Goal: Transaction & Acquisition: Purchase product/service

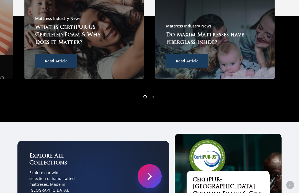
scroll to position [1371, 0]
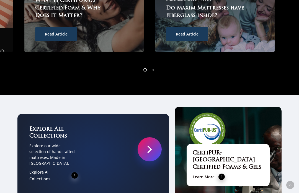
click at [145, 137] on link at bounding box center [150, 149] width 24 height 24
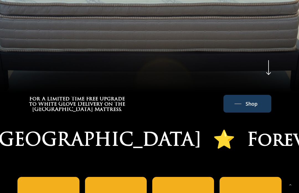
scroll to position [229, 0]
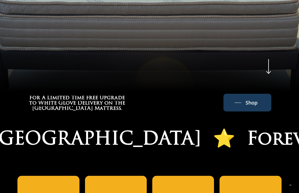
click at [269, 58] on icon at bounding box center [268, 66] width 11 height 19
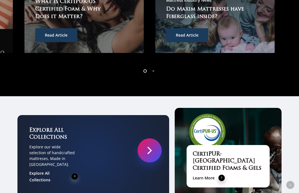
scroll to position [1371, 0]
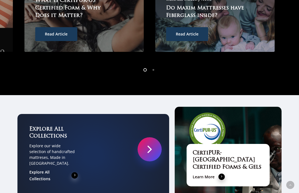
click at [77, 172] on span at bounding box center [75, 175] width 7 height 7
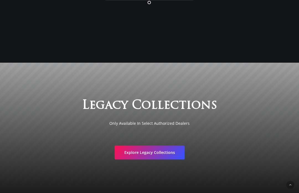
scroll to position [847, 0]
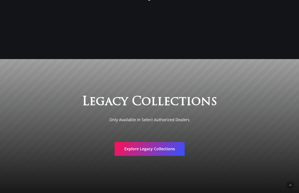
click at [152, 150] on span "Explore Legacy Collections" at bounding box center [149, 149] width 51 height 6
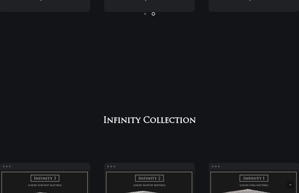
scroll to position [514, 0]
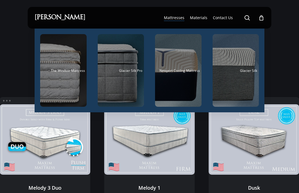
click at [259, 60] on div "Main Menu" at bounding box center [236, 70] width 47 height 73
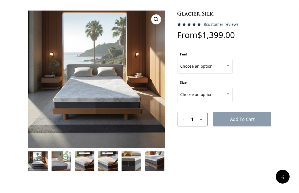
scroll to position [29, 0]
